Goal: Task Accomplishment & Management: Use online tool/utility

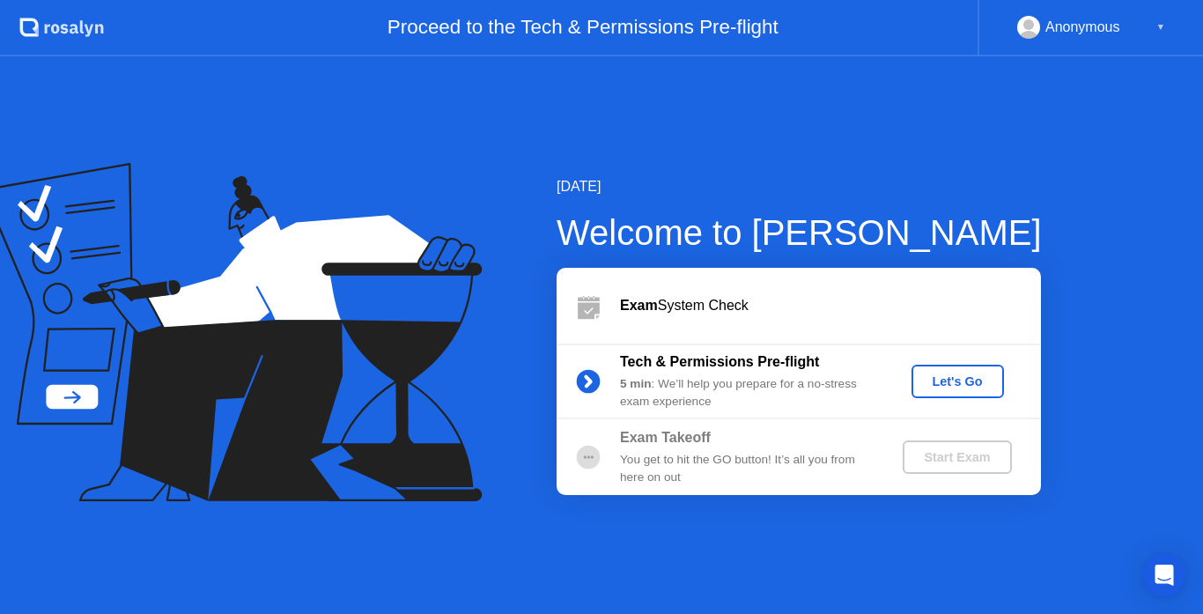
click at [954, 387] on div "Let's Go" at bounding box center [958, 381] width 78 height 14
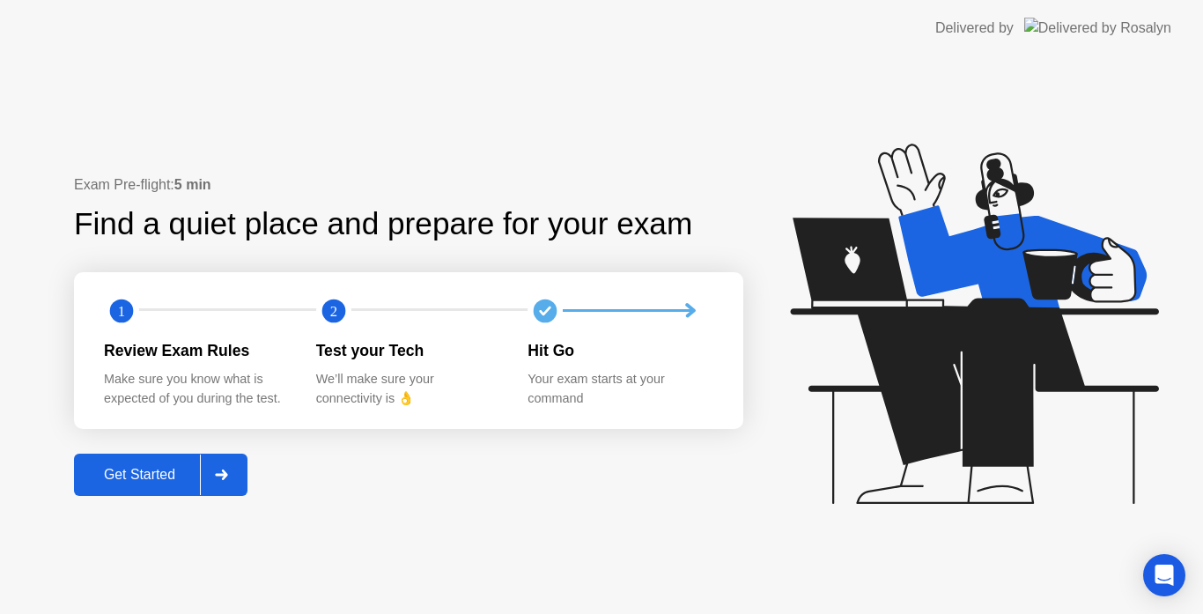
click at [137, 468] on div "Get Started" at bounding box center [139, 475] width 121 height 16
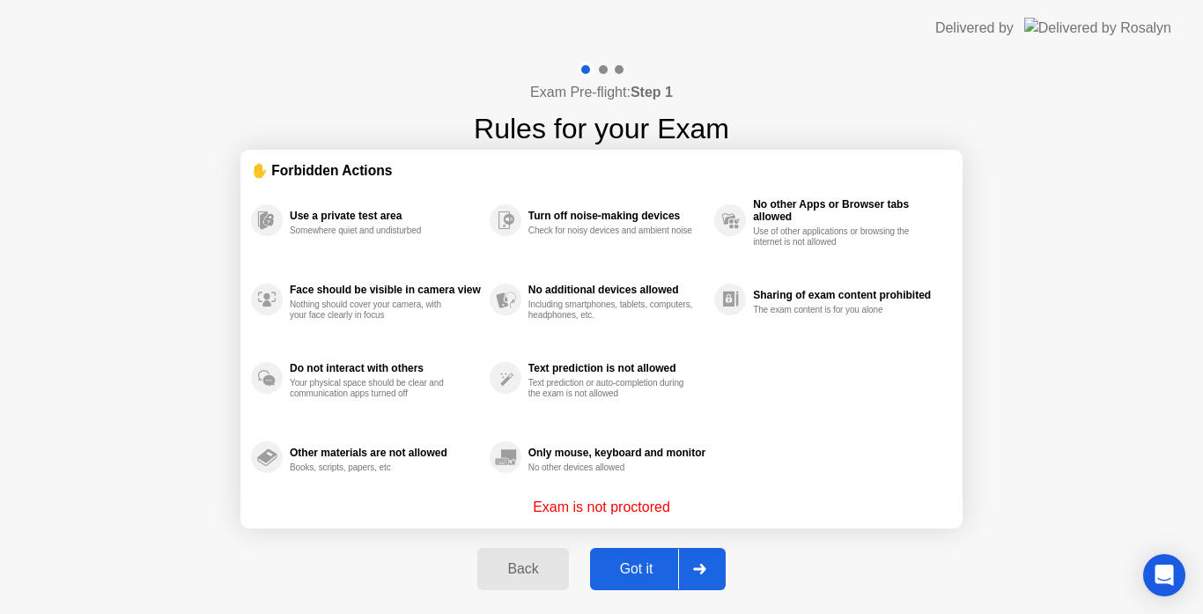
click at [629, 573] on div "Got it" at bounding box center [636, 569] width 83 height 16
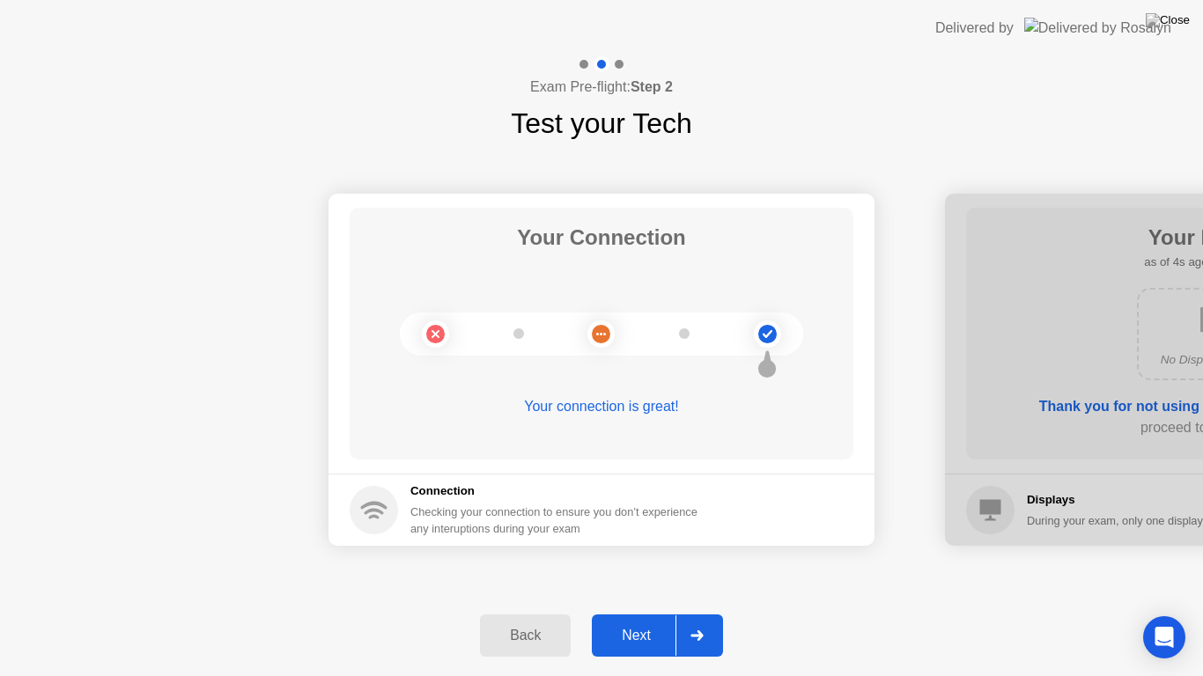
click at [645, 613] on div "Next" at bounding box center [636, 636] width 78 height 16
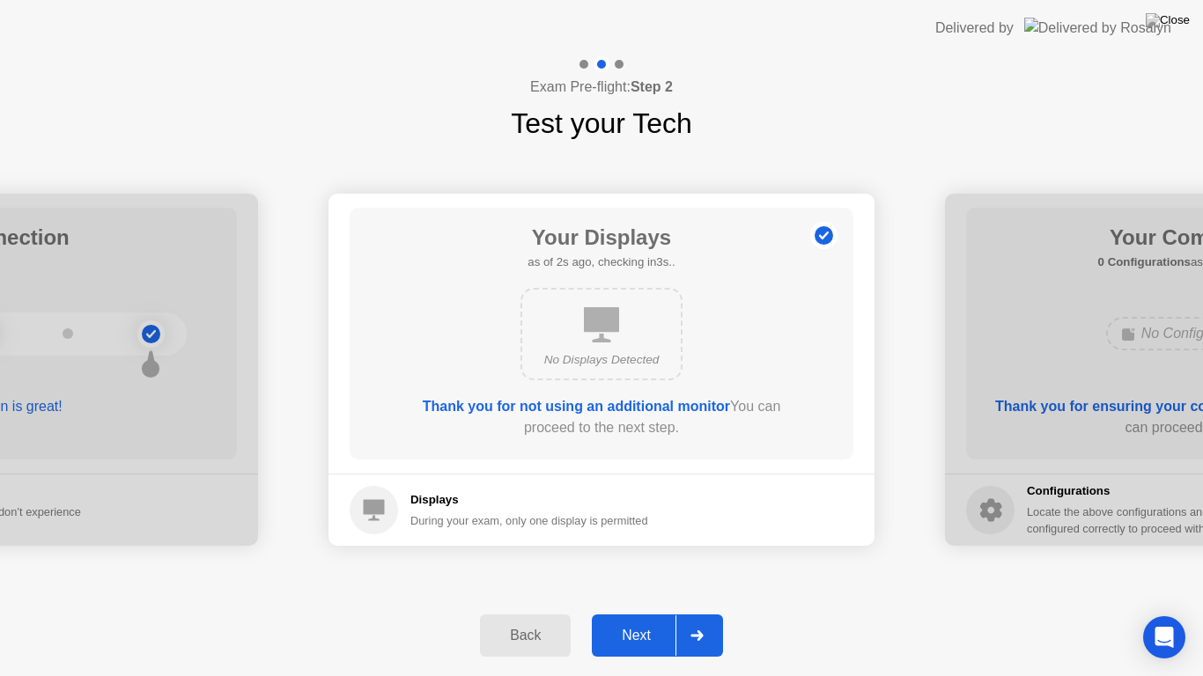
click at [645, 613] on div "Next" at bounding box center [636, 636] width 78 height 16
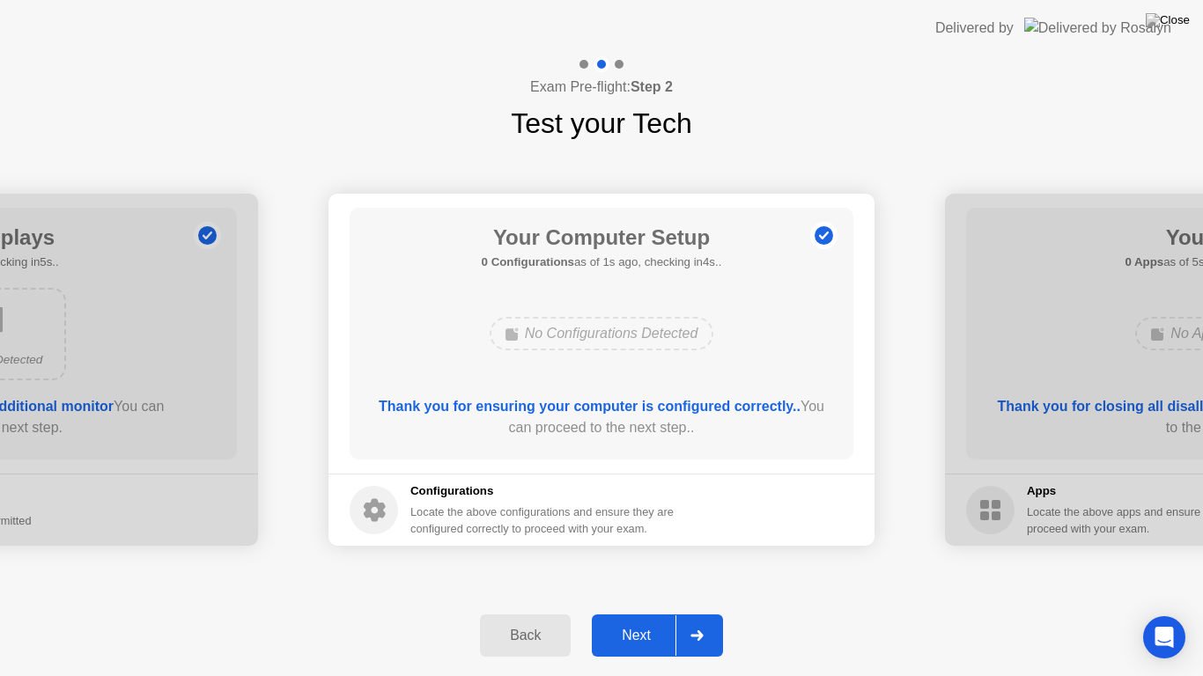
click at [645, 613] on div "Next" at bounding box center [636, 636] width 78 height 16
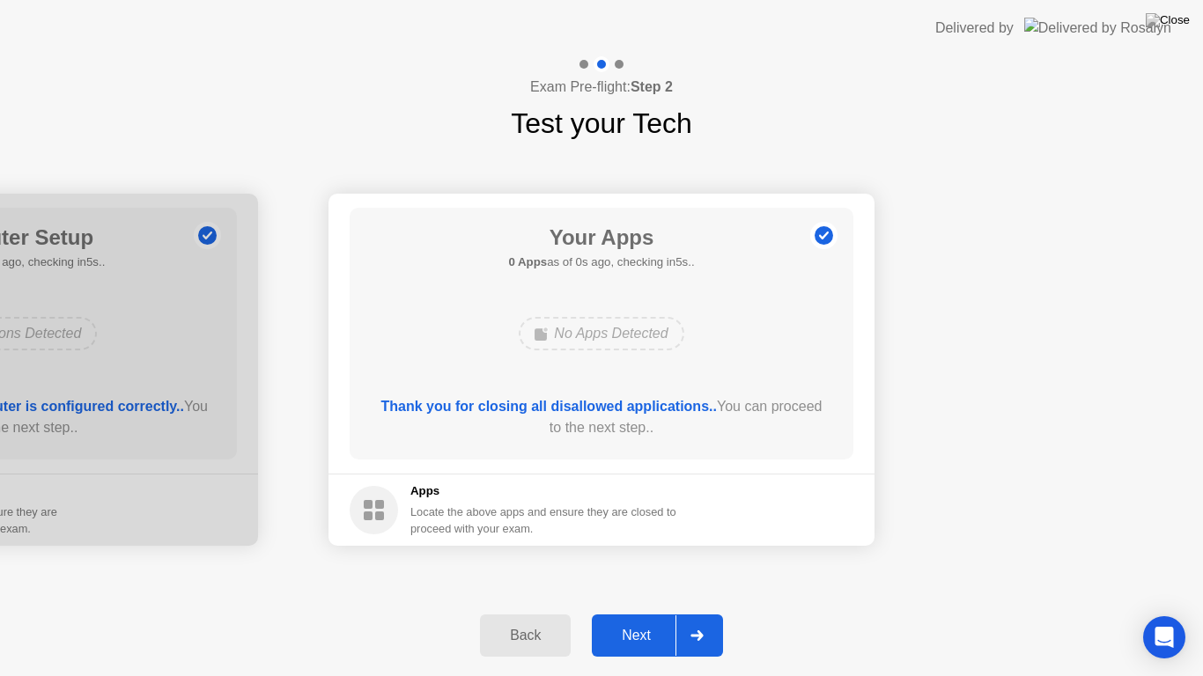
click at [645, 613] on div "Next" at bounding box center [636, 636] width 78 height 16
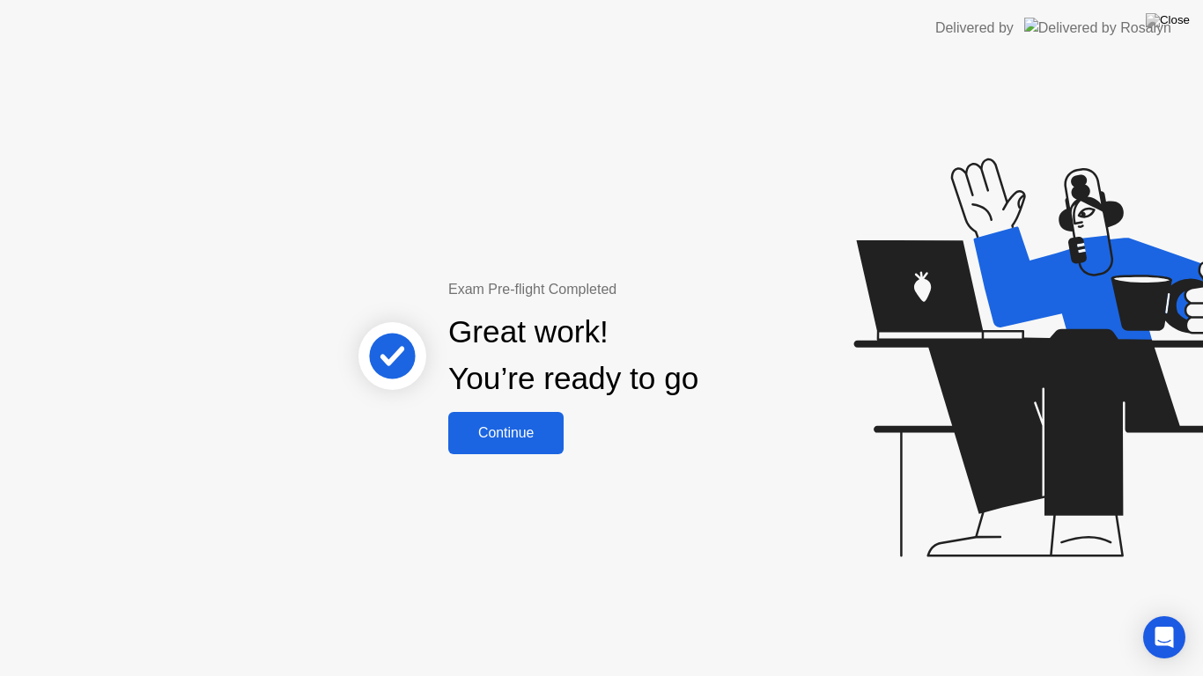
click at [520, 417] on button "Continue" at bounding box center [505, 433] width 115 height 42
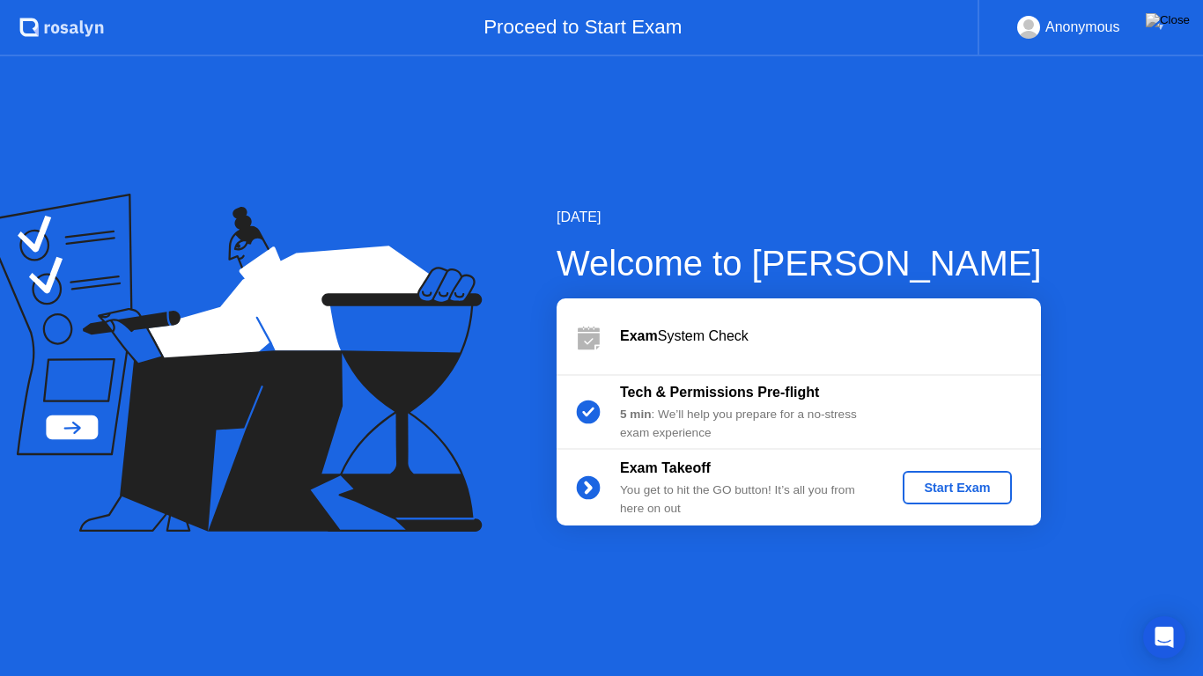
click at [932, 487] on div "Start Exam" at bounding box center [957, 488] width 94 height 14
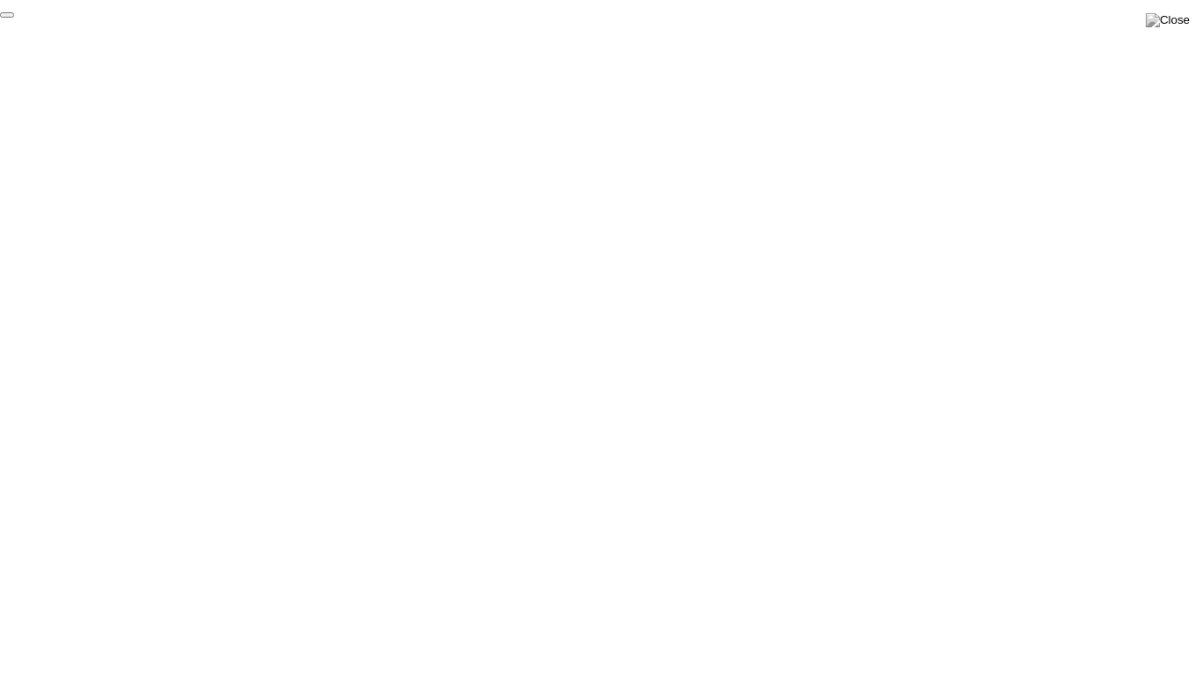
click at [14, 18] on button "End Proctoring Session" at bounding box center [7, 14] width 14 height 5
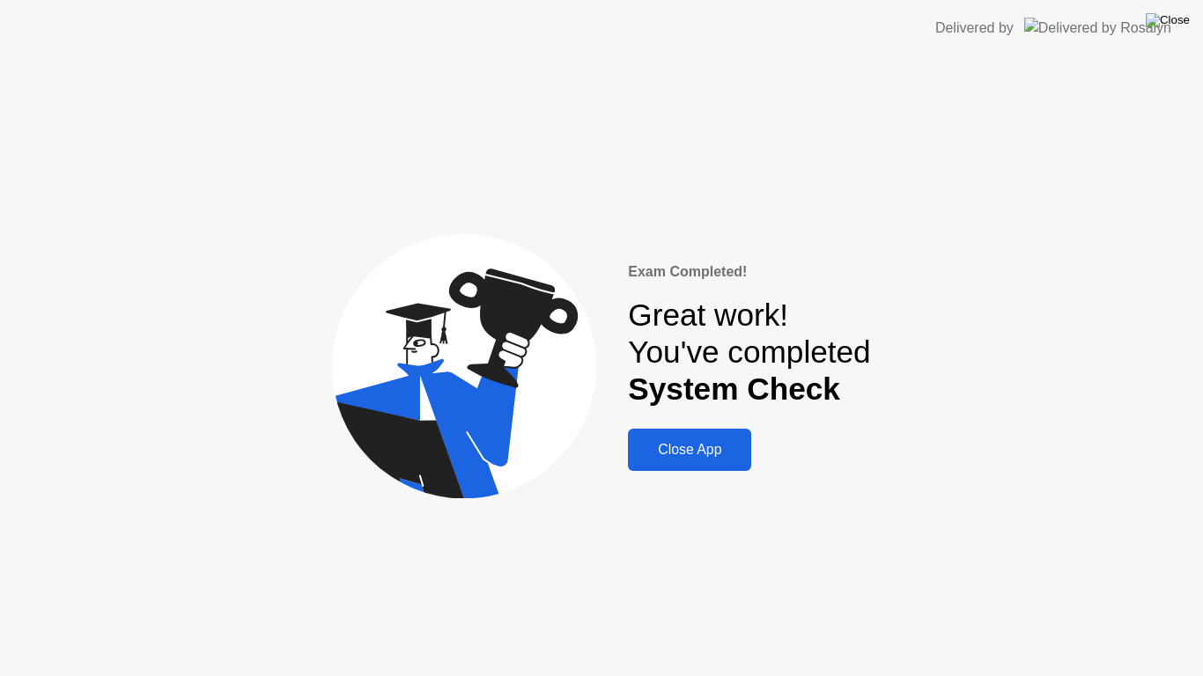
click at [1177, 25] on img at bounding box center [1168, 20] width 44 height 14
